Goal: Task Accomplishment & Management: Manage account settings

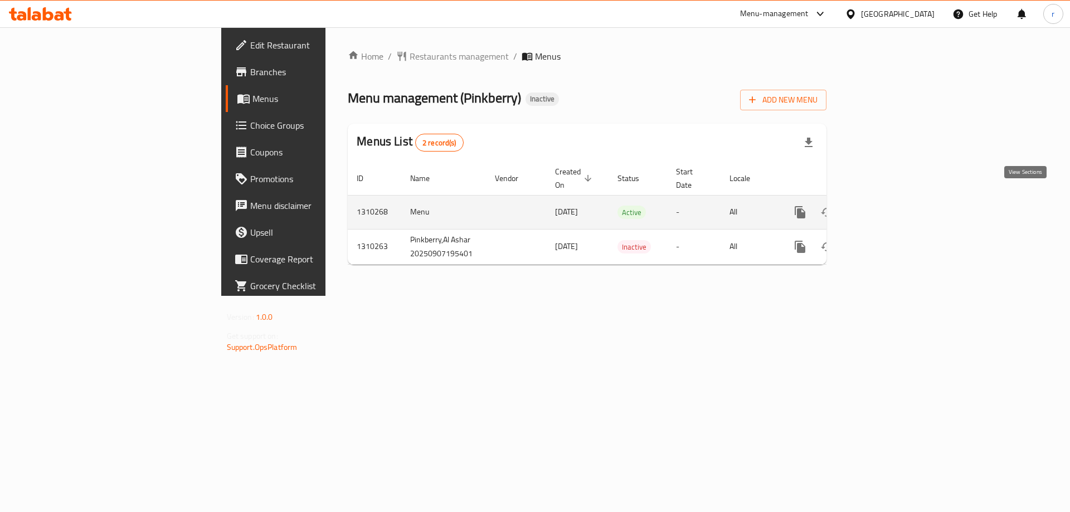
click at [887, 206] on icon "enhanced table" at bounding box center [880, 212] width 13 height 13
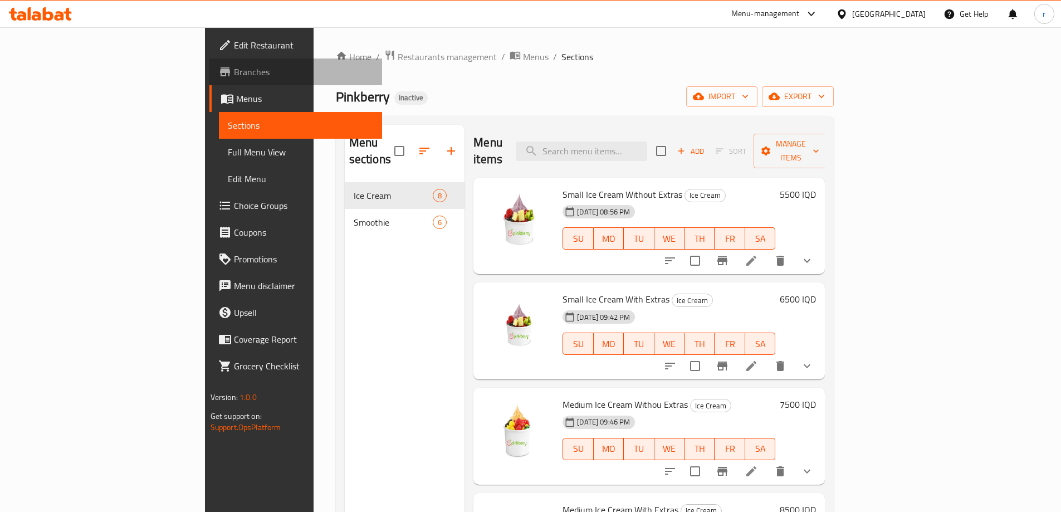
click at [234, 75] on span "Branches" at bounding box center [303, 71] width 139 height 13
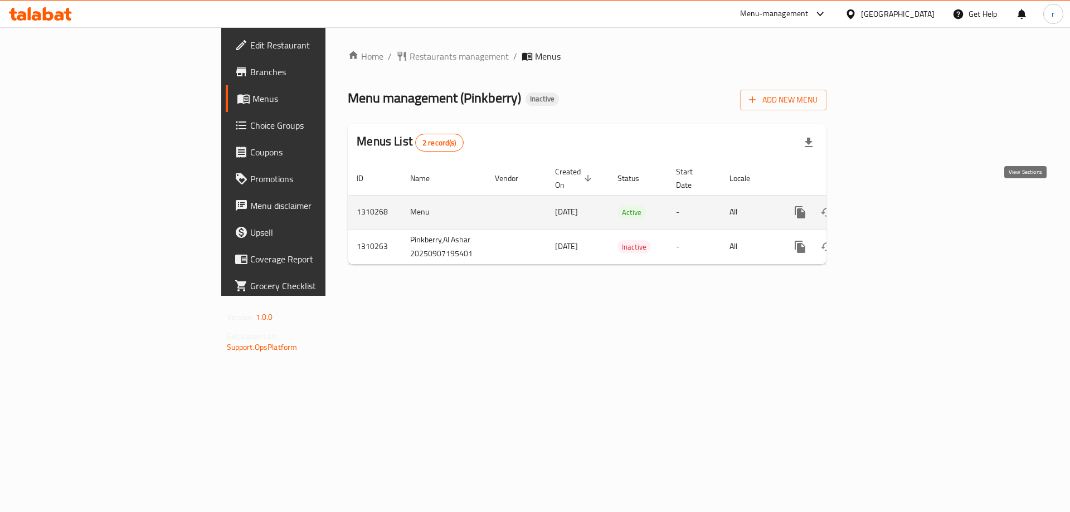
click at [887, 206] on icon "enhanced table" at bounding box center [880, 212] width 13 height 13
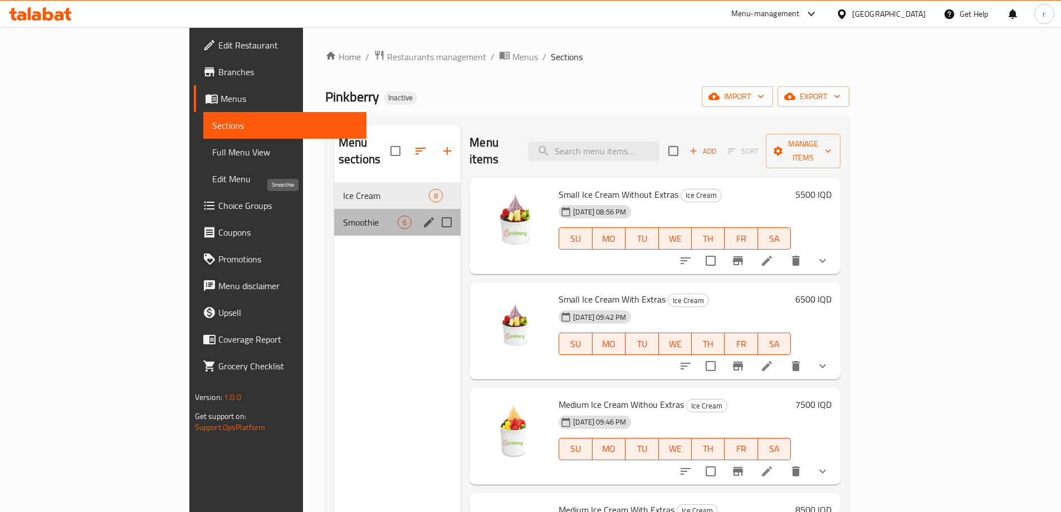
click at [343, 216] on span "Smoothie" at bounding box center [370, 222] width 55 height 13
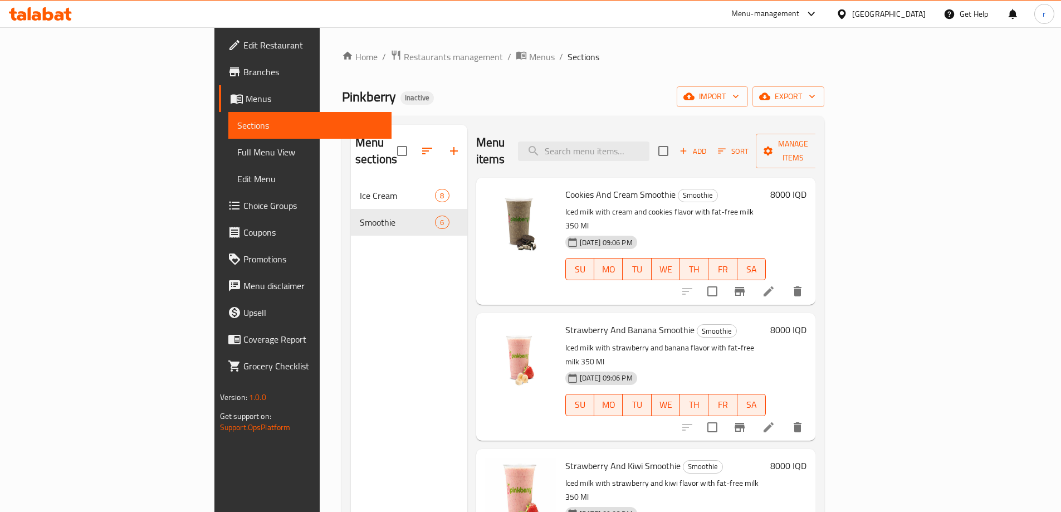
click at [243, 75] on span "Branches" at bounding box center [312, 71] width 139 height 13
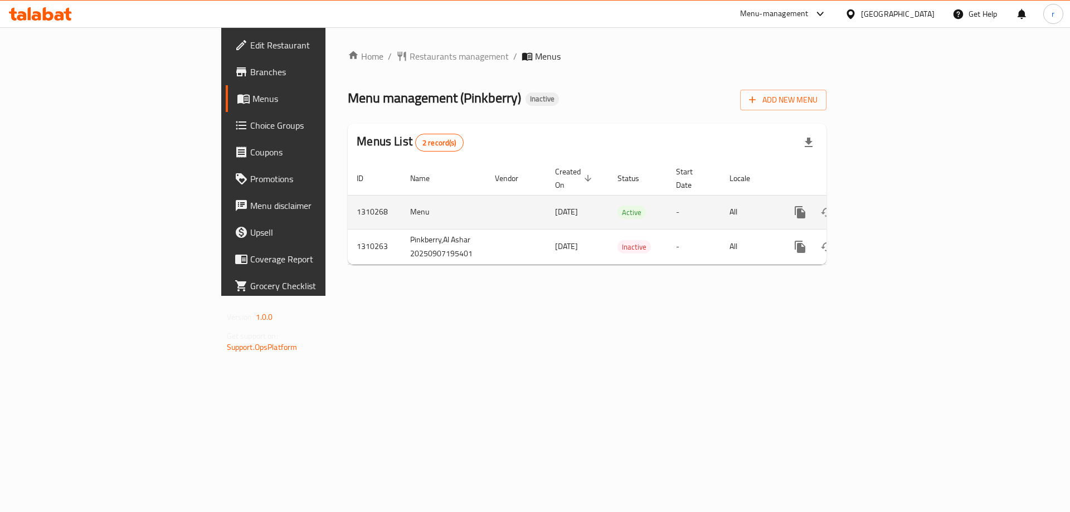
click at [887, 206] on icon "enhanced table" at bounding box center [880, 212] width 13 height 13
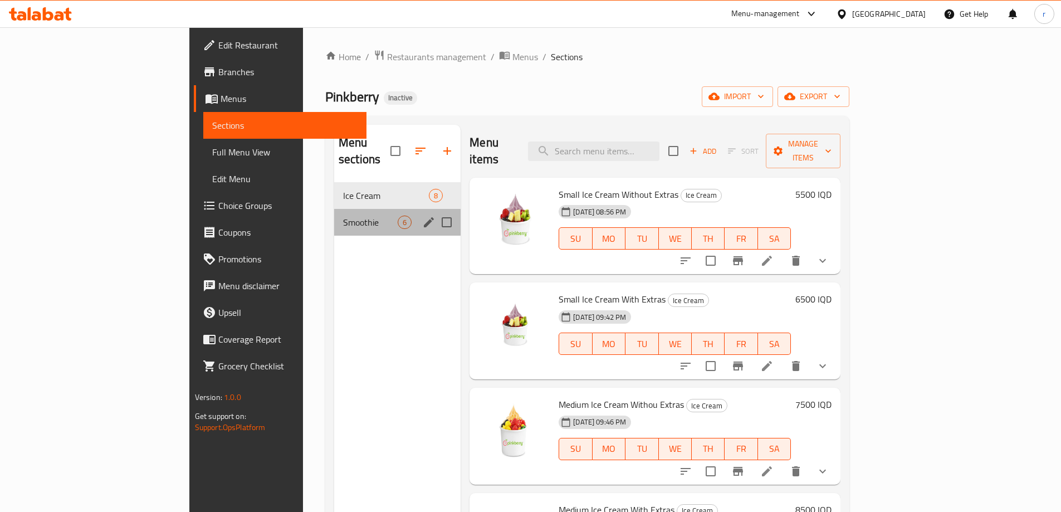
click at [340, 209] on div "Smoothie 6" at bounding box center [397, 222] width 126 height 27
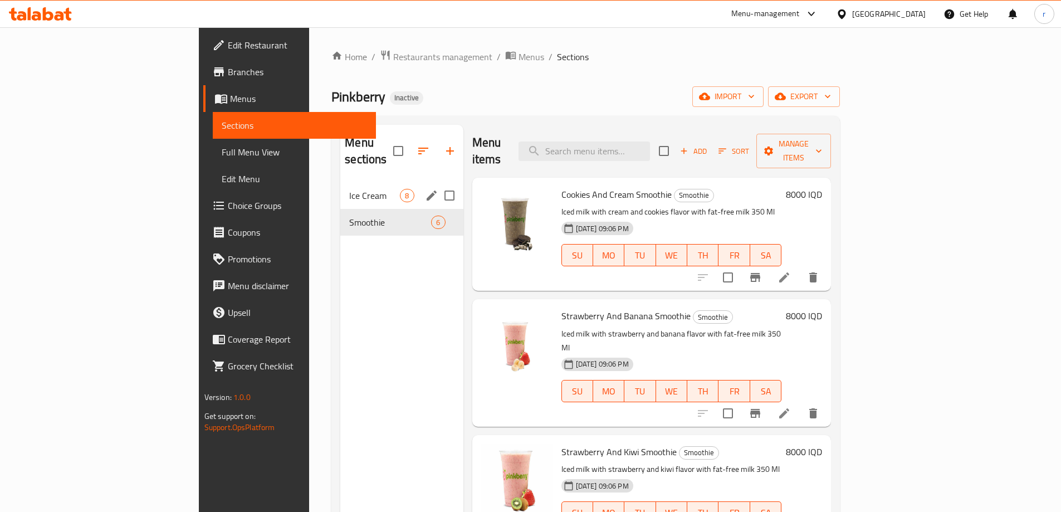
click at [340, 186] on div "Ice Cream 8" at bounding box center [401, 195] width 123 height 27
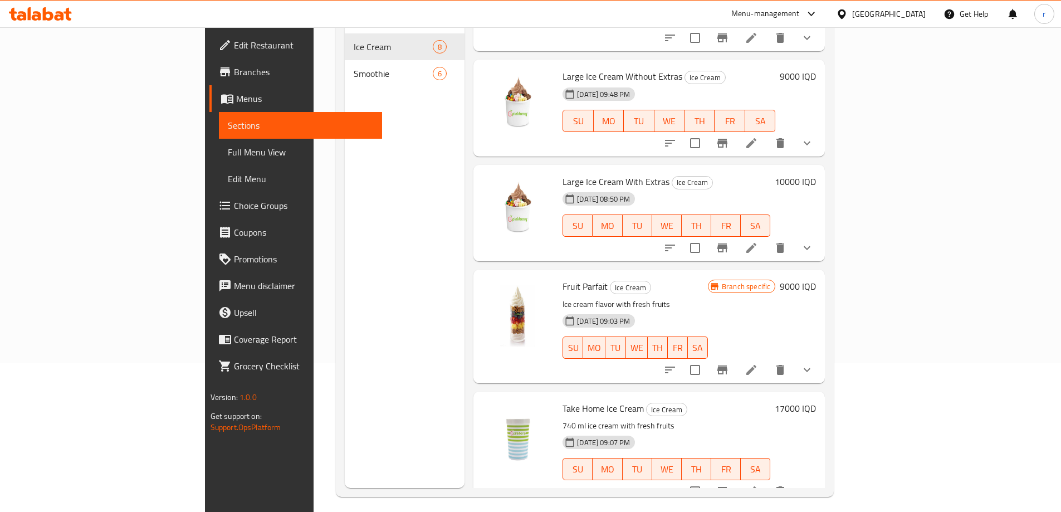
scroll to position [156, 0]
